Goal: Task Accomplishment & Management: Manage account settings

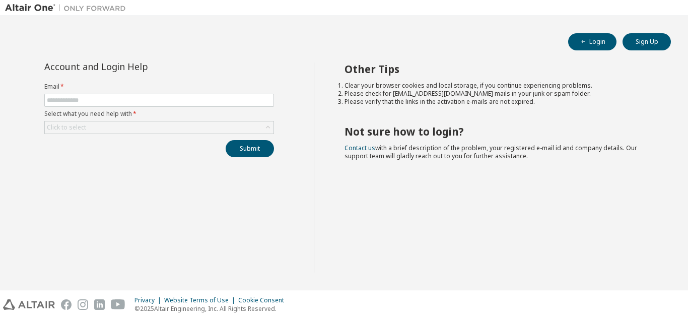
click at [211, 101] on input "text" at bounding box center [159, 100] width 225 height 8
type input "**********"
click at [250, 146] on button "Submit" at bounding box center [250, 148] width 48 height 17
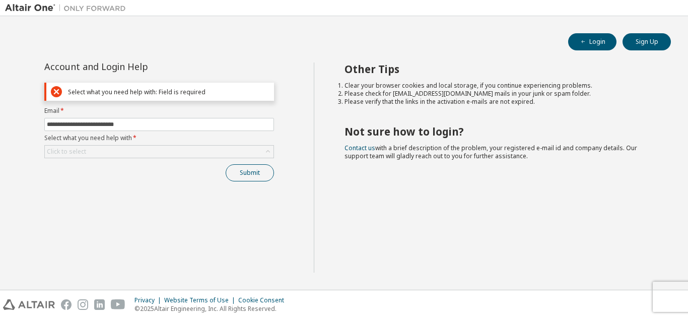
click at [250, 146] on div "Click to select" at bounding box center [159, 152] width 229 height 12
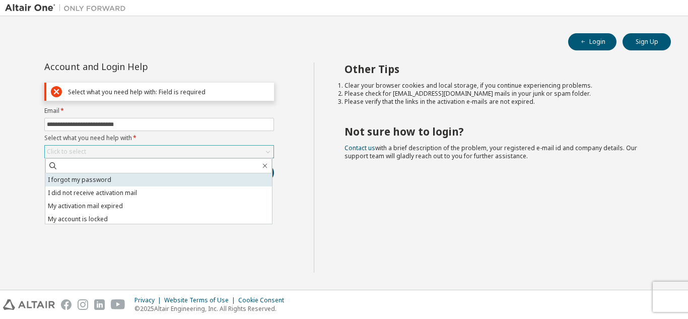
click at [219, 182] on li "I forgot my password" at bounding box center [158, 179] width 227 height 13
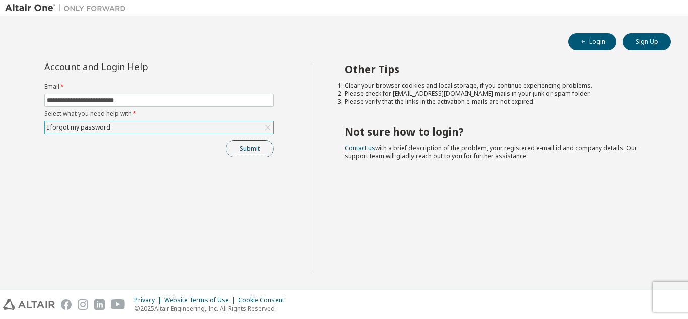
click at [240, 153] on button "Submit" at bounding box center [250, 148] width 48 height 17
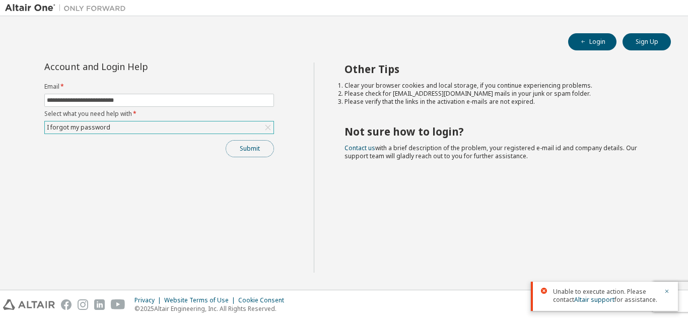
click at [253, 140] on button "Submit" at bounding box center [250, 148] width 48 height 17
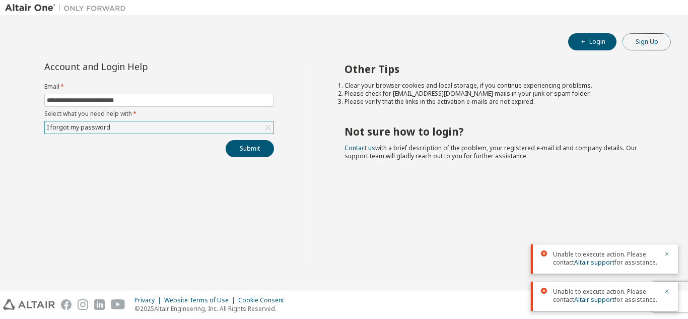
click at [650, 46] on button "Sign Up" at bounding box center [647, 41] width 48 height 17
